Goal: Task Accomplishment & Management: Use online tool/utility

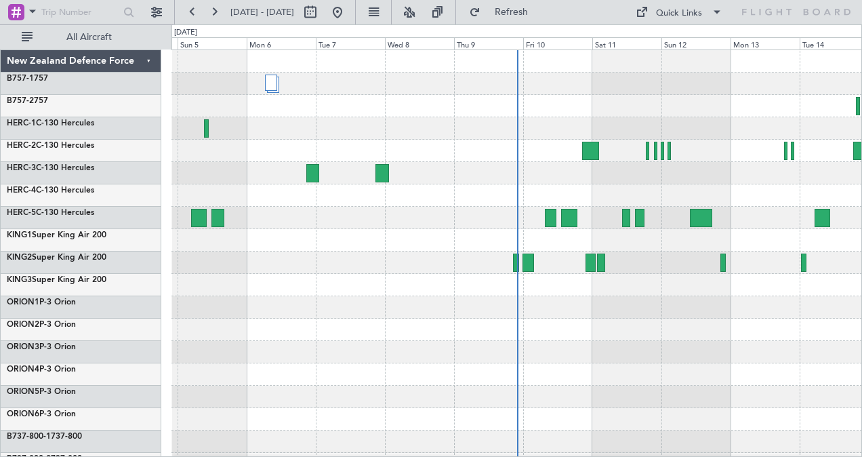
click at [361, 312] on div at bounding box center [516, 307] width 690 height 22
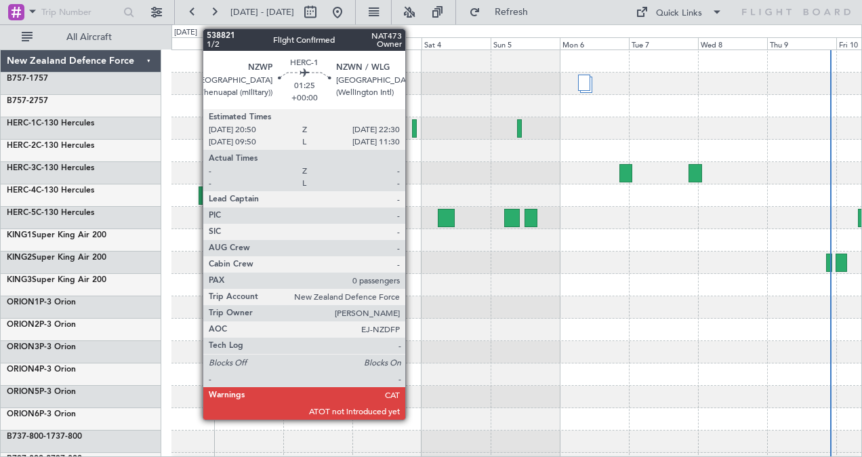
click at [412, 126] on div at bounding box center [414, 128] width 5 height 18
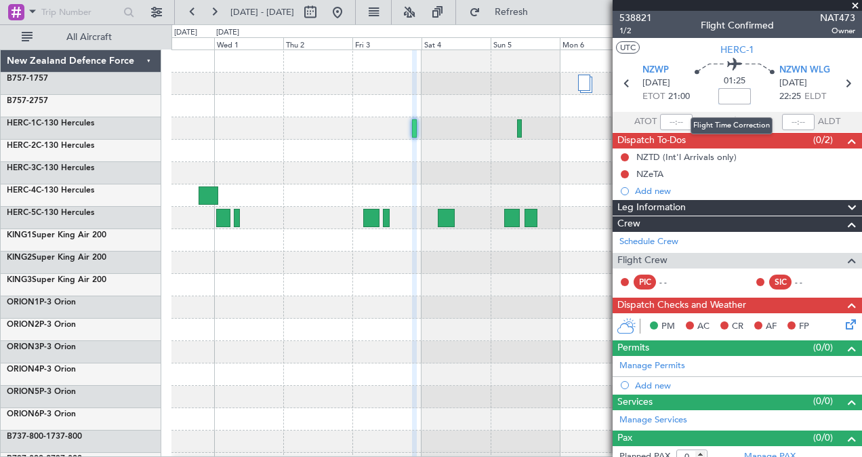
click at [733, 96] on input at bounding box center [734, 96] width 33 height 16
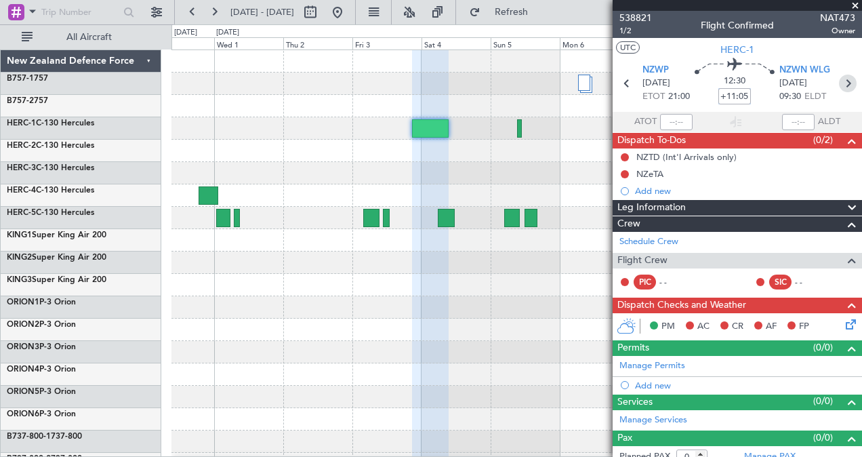
type input "+11:05"
click at [841, 83] on icon at bounding box center [848, 84] width 18 height 18
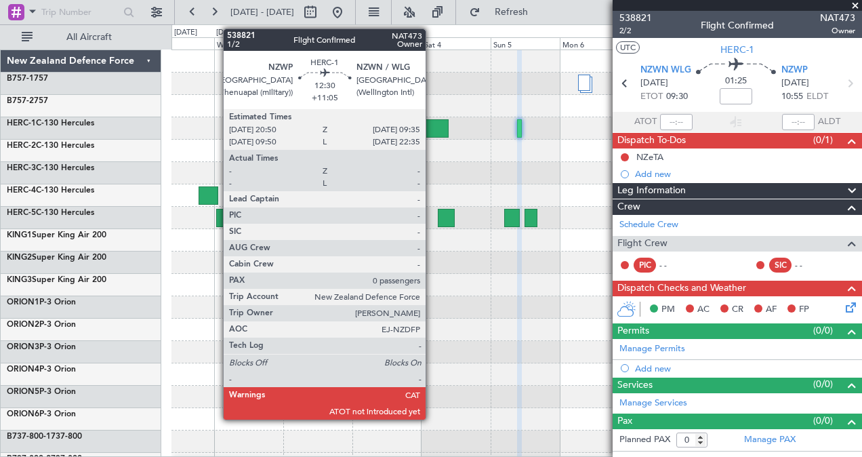
click at [432, 127] on div at bounding box center [430, 128] width 37 height 18
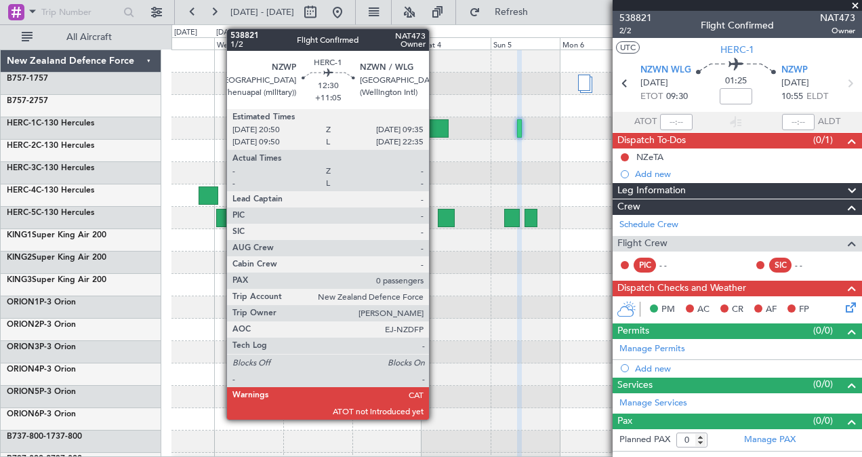
click at [436, 127] on div at bounding box center [430, 128] width 37 height 18
